Goal: Task Accomplishment & Management: Manage account settings

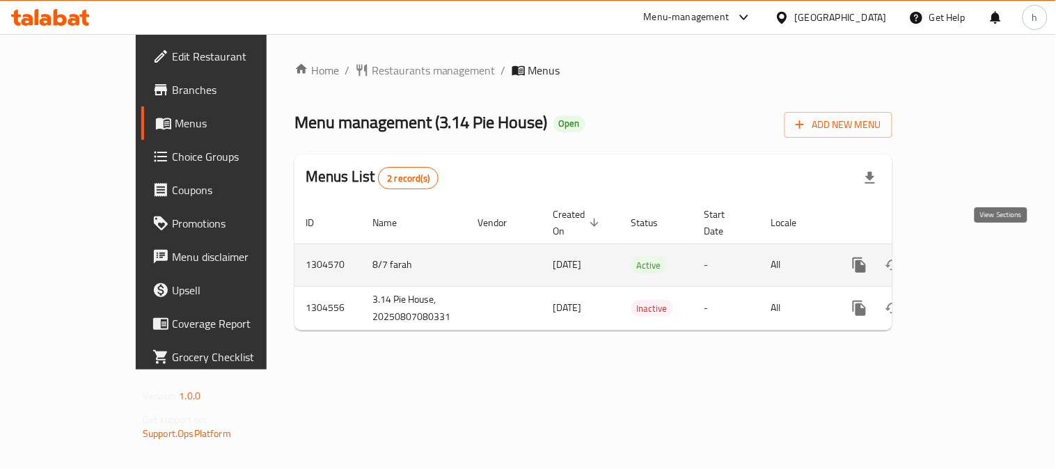
click at [968, 257] on icon "enhanced table" at bounding box center [960, 265] width 17 height 17
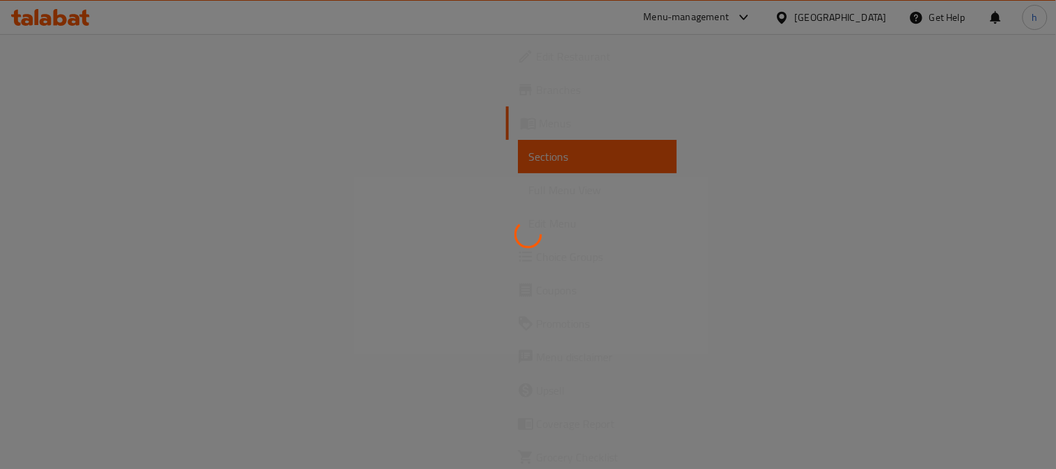
click at [58, 261] on div at bounding box center [528, 234] width 1056 height 469
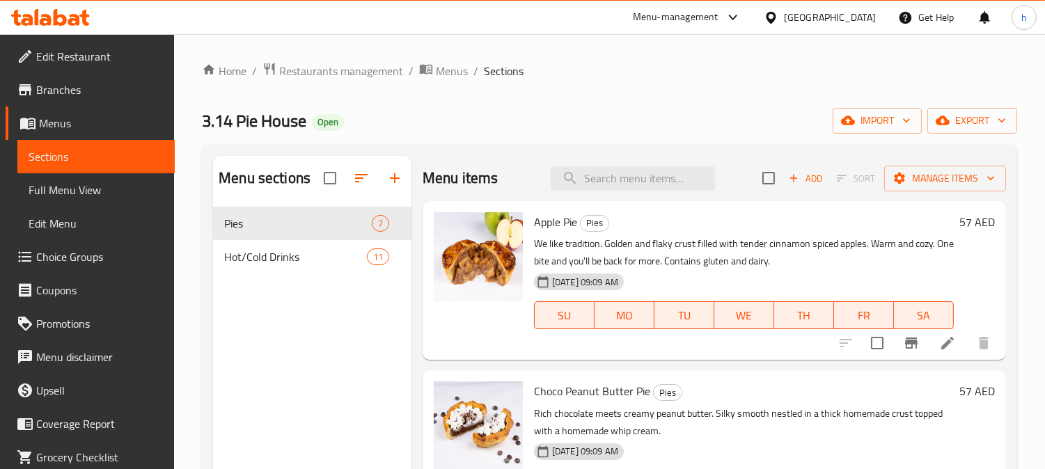
click at [64, 259] on span "Choice Groups" at bounding box center [99, 257] width 127 height 17
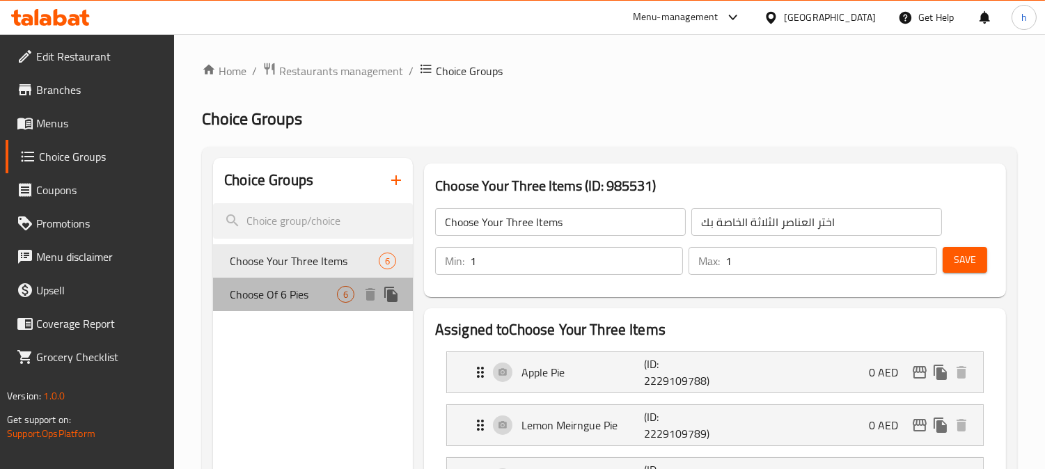
click at [253, 286] on span "Choose Of 6 Pies" at bounding box center [283, 294] width 107 height 17
type input "Choose Of 6 Pies"
type input "اختر ٦ من فطائرنا"
type input "6"
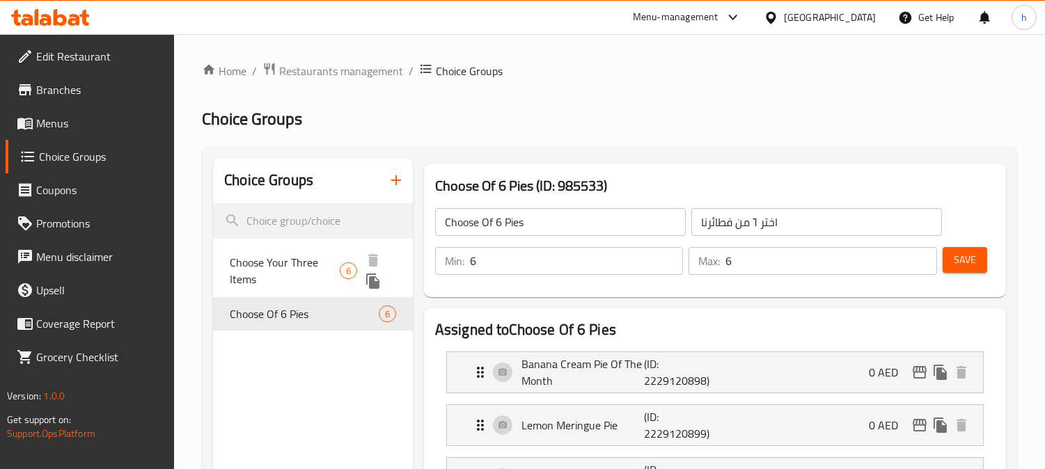
click at [290, 267] on span "Choose Your Three Items" at bounding box center [285, 270] width 110 height 33
type input "Choose Your Three Items"
type input "اختر العناصر الثلاثة الخاصة بك"
type input "1"
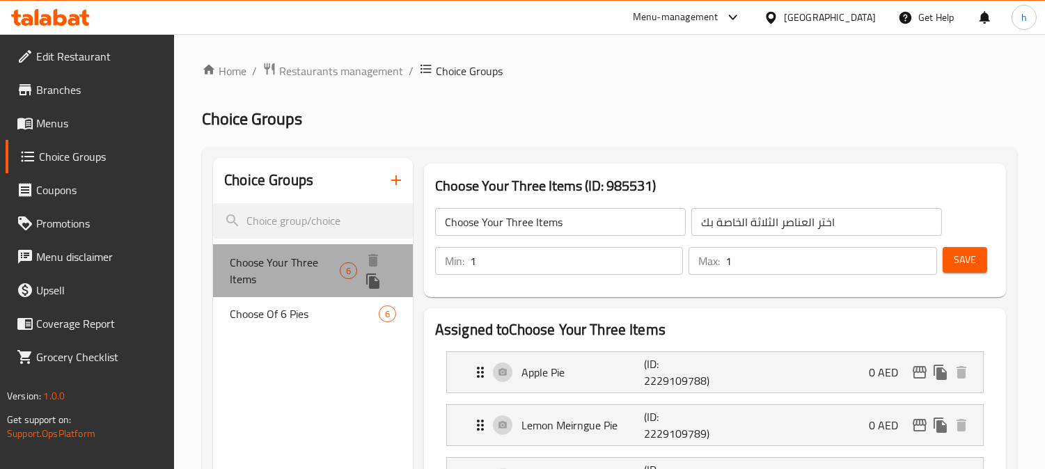
click at [290, 267] on span "Choose Your Three Items" at bounding box center [285, 270] width 110 height 33
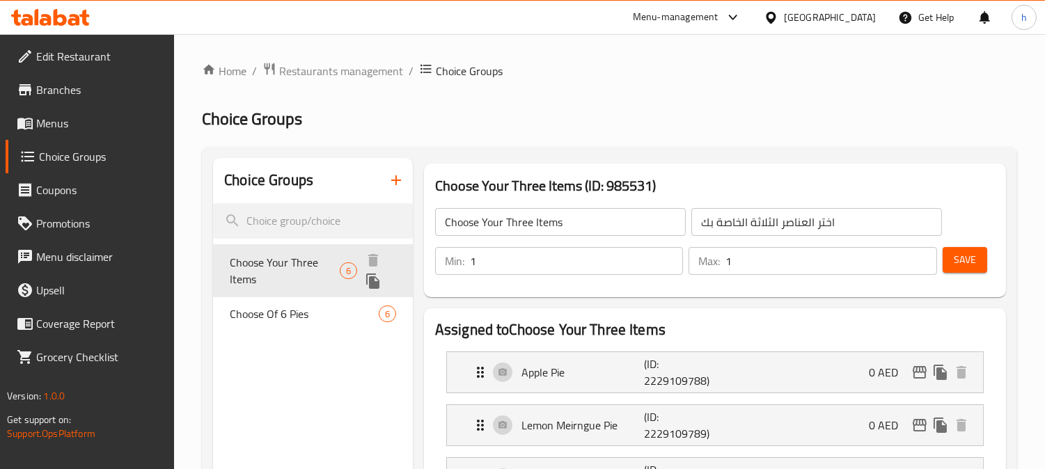
click at [290, 267] on span "Choose Your Three Items" at bounding box center [285, 270] width 110 height 33
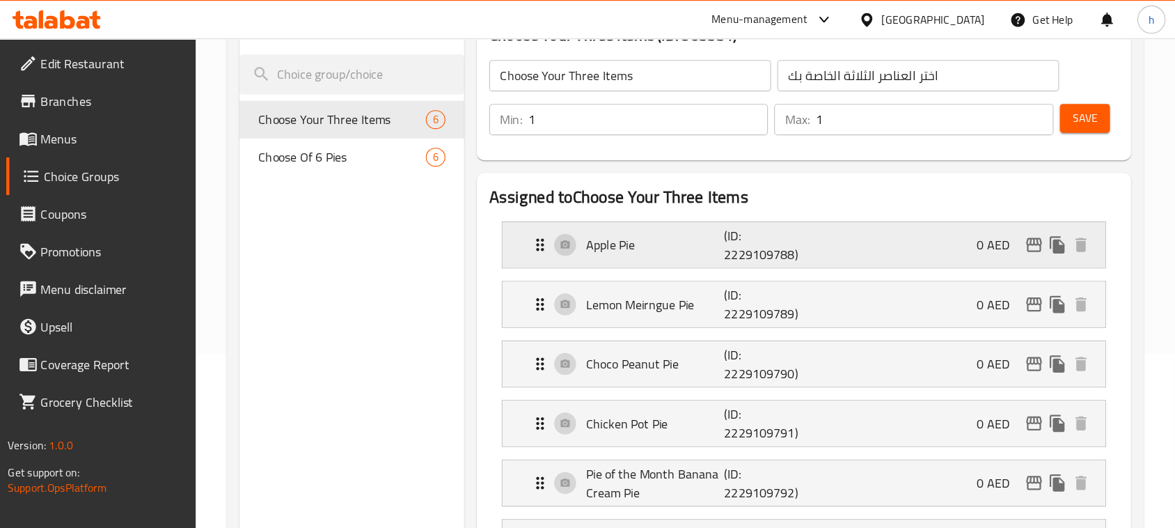
scroll to position [155, 0]
